Goal: Information Seeking & Learning: Learn about a topic

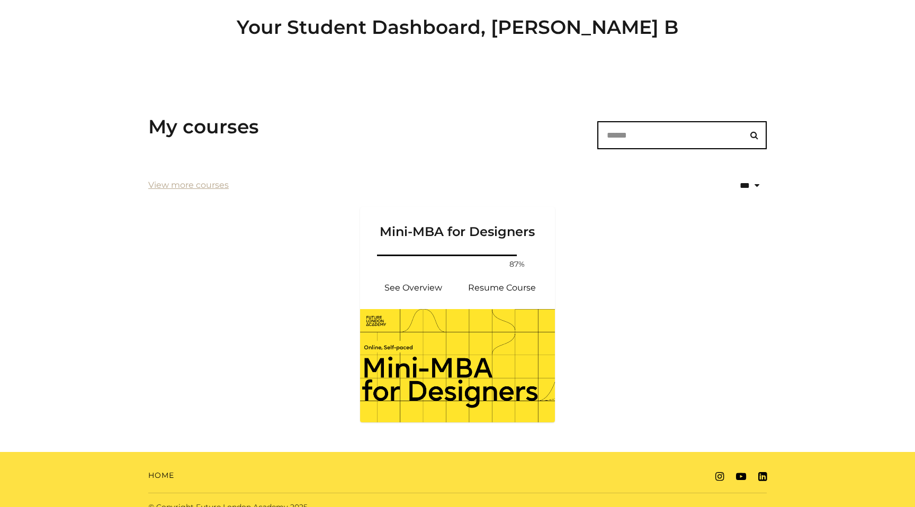
scroll to position [103, 0]
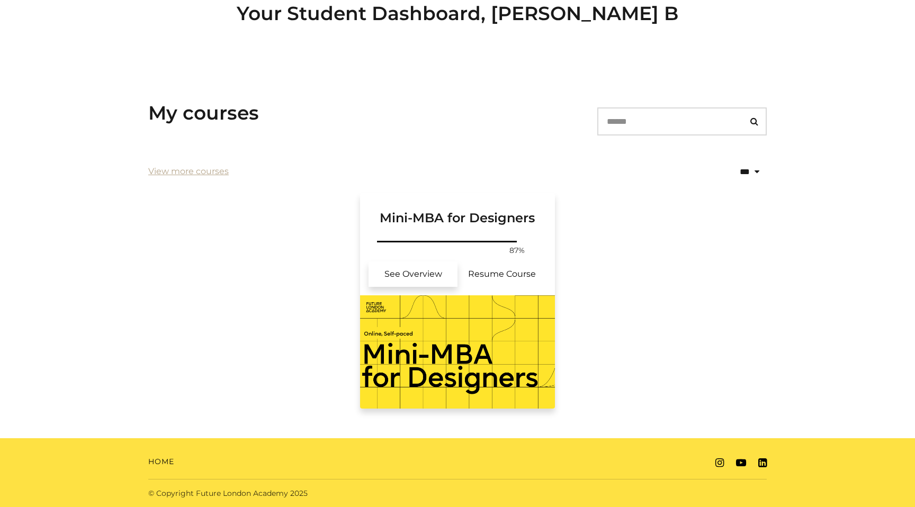
click at [408, 272] on link "See Overview" at bounding box center [412, 274] width 89 height 25
